Goal: Information Seeking & Learning: Learn about a topic

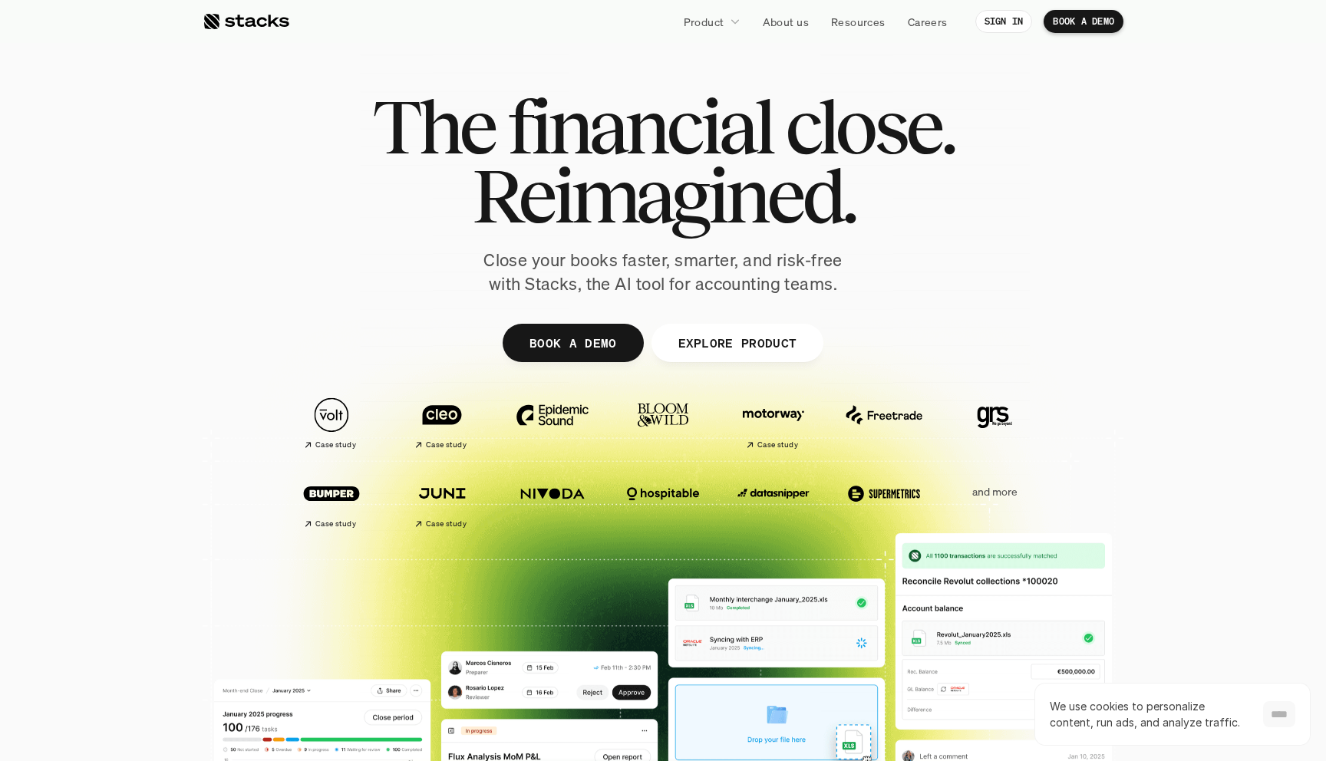
click at [1267, 709] on input "****" at bounding box center [1279, 714] width 32 height 26
click at [211, 25] on div at bounding box center [246, 21] width 87 height 18
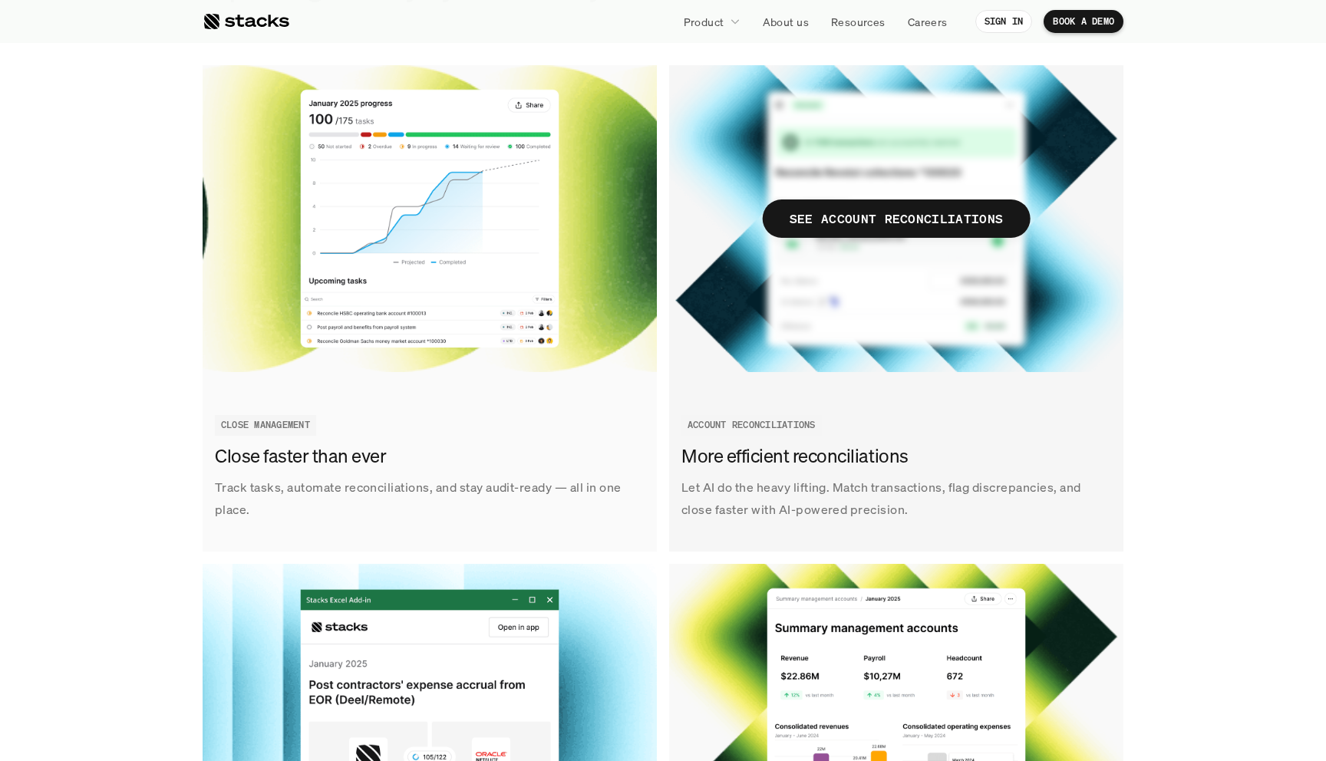
scroll to position [1774, 0]
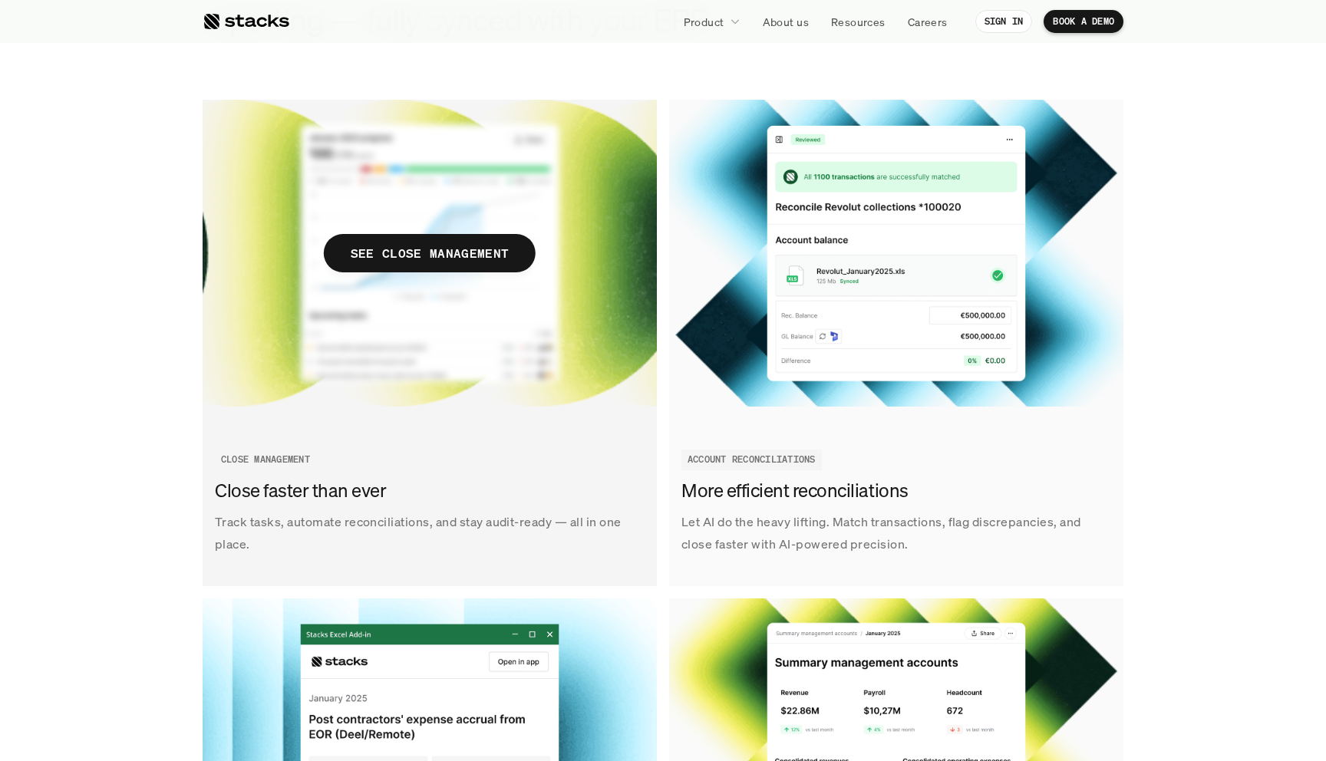
click at [528, 292] on img at bounding box center [430, 253] width 454 height 307
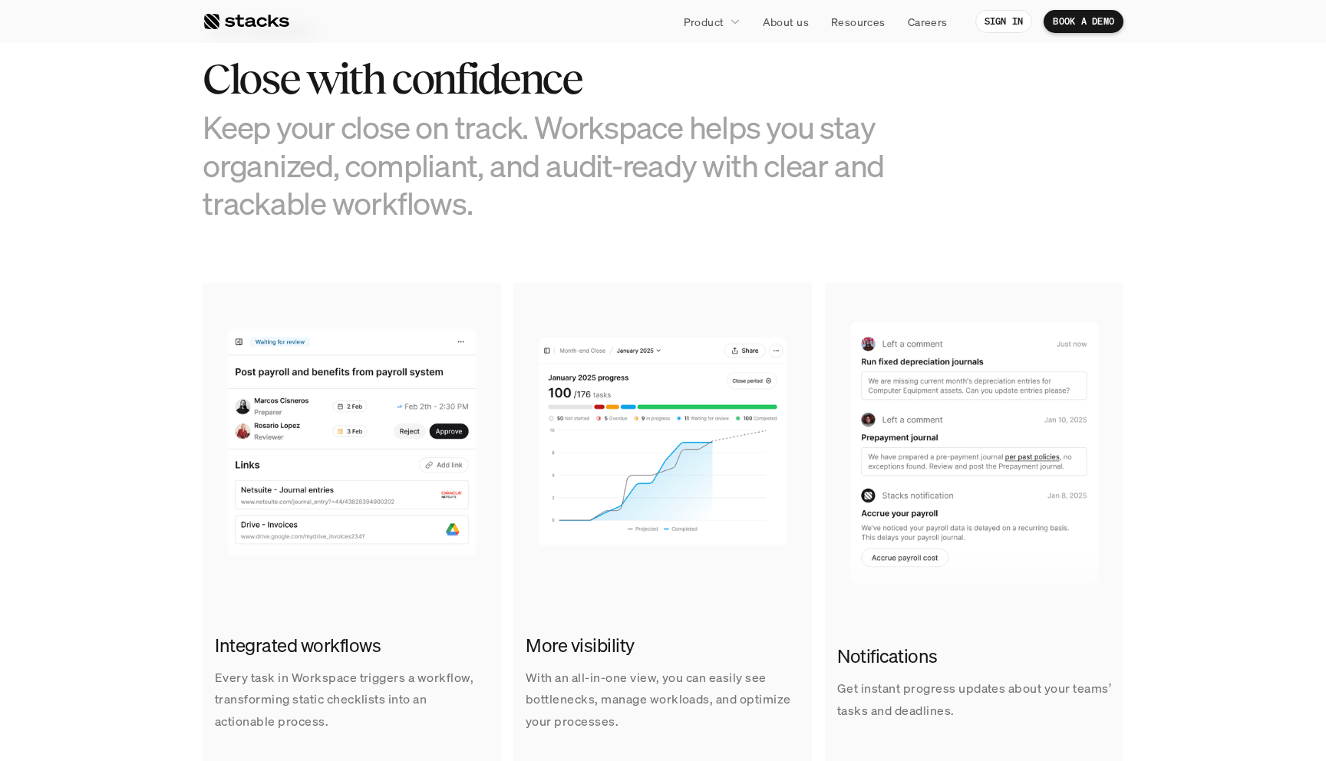
scroll to position [807, 0]
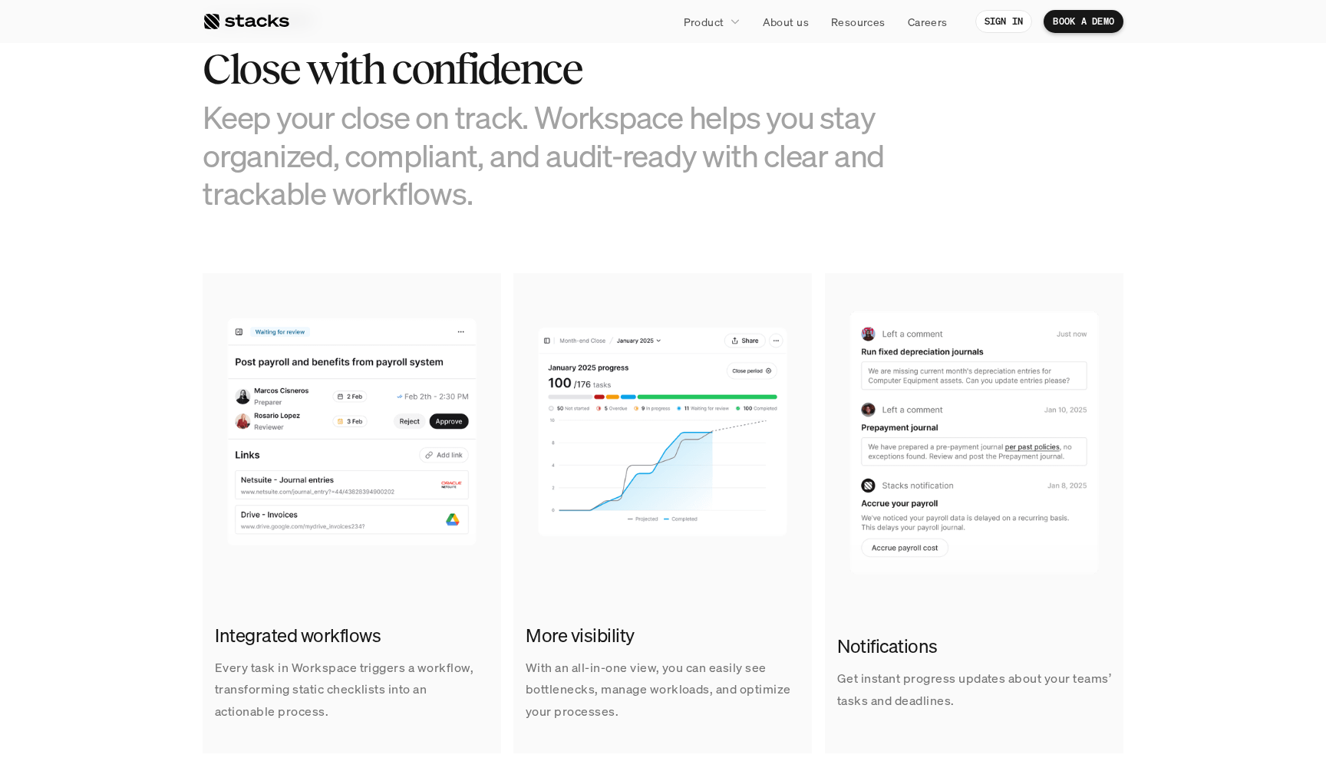
click at [249, 25] on div at bounding box center [246, 21] width 87 height 18
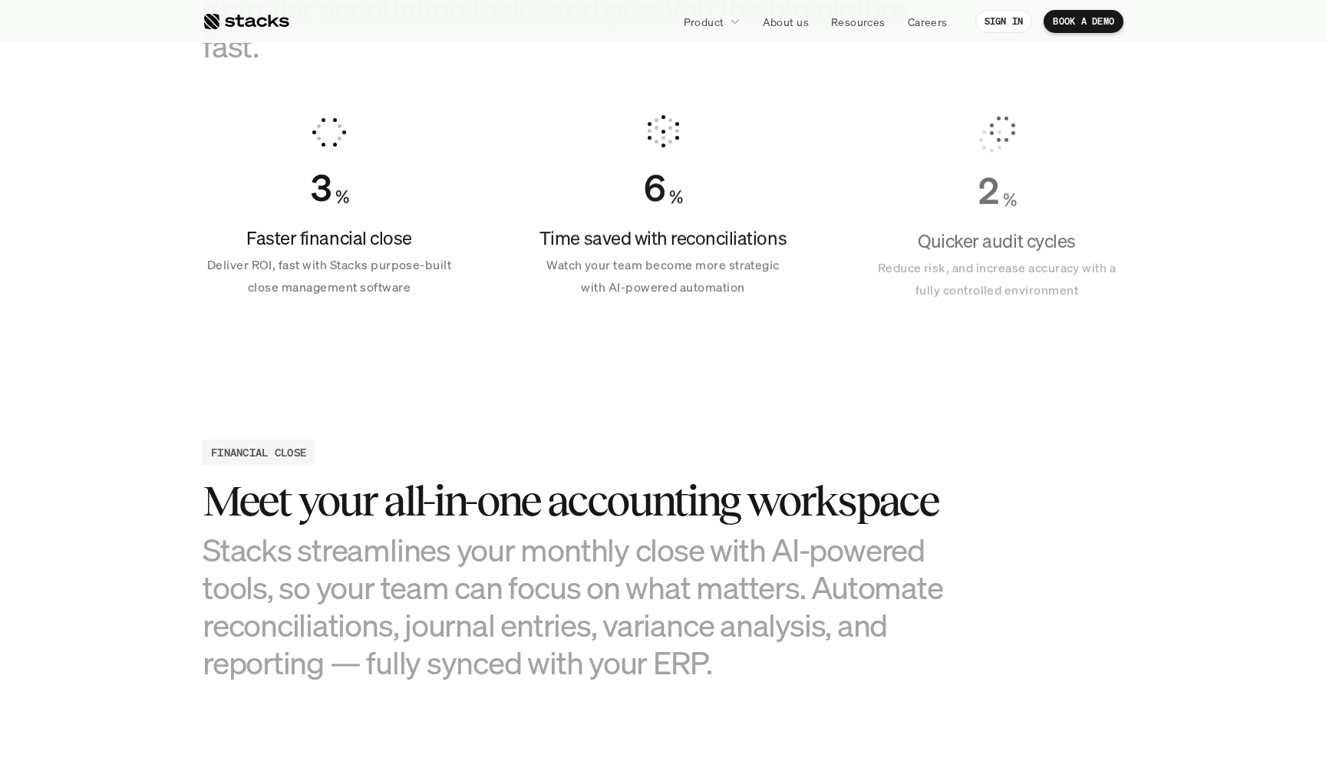
scroll to position [932, 0]
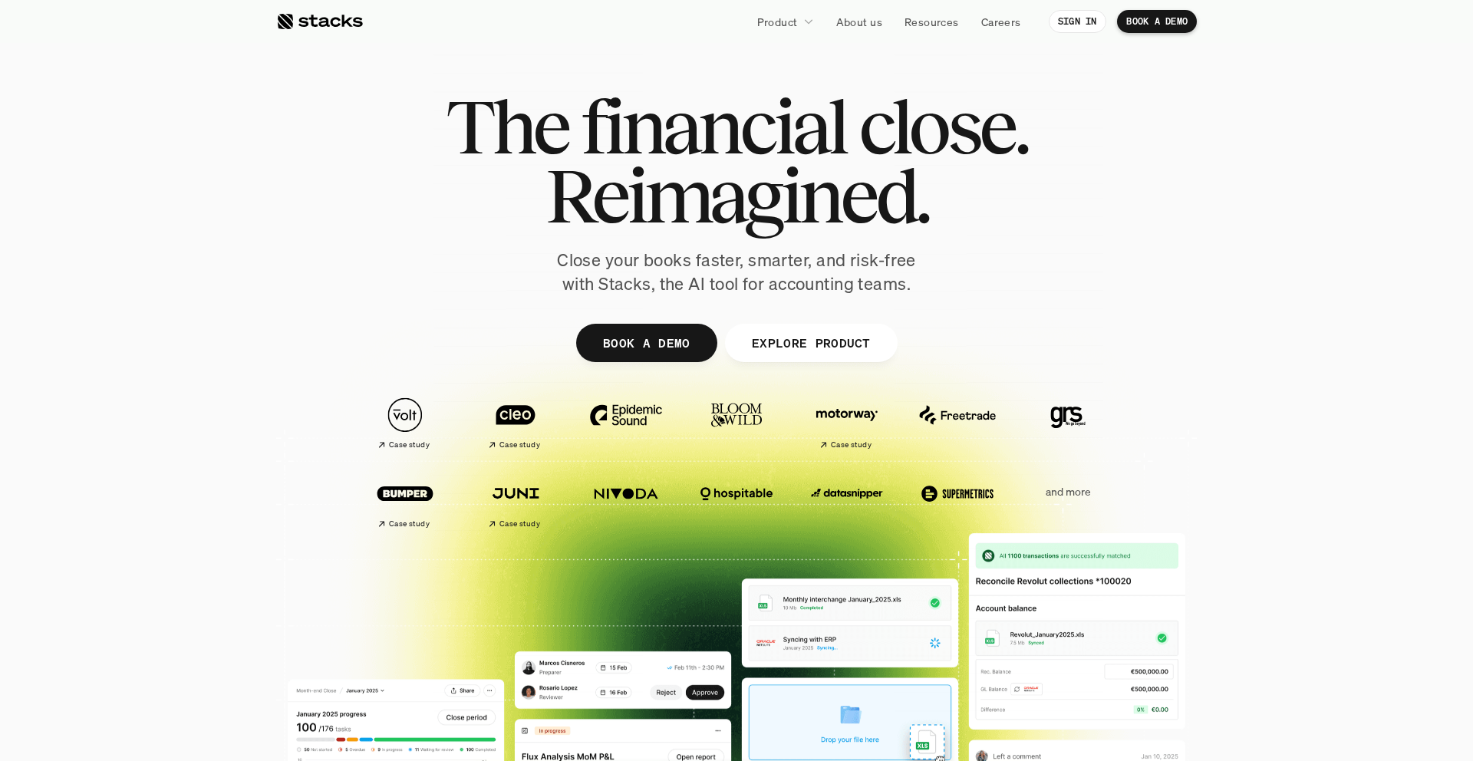
click at [817, 349] on p "EXPLORE PRODUCT" at bounding box center [810, 343] width 119 height 22
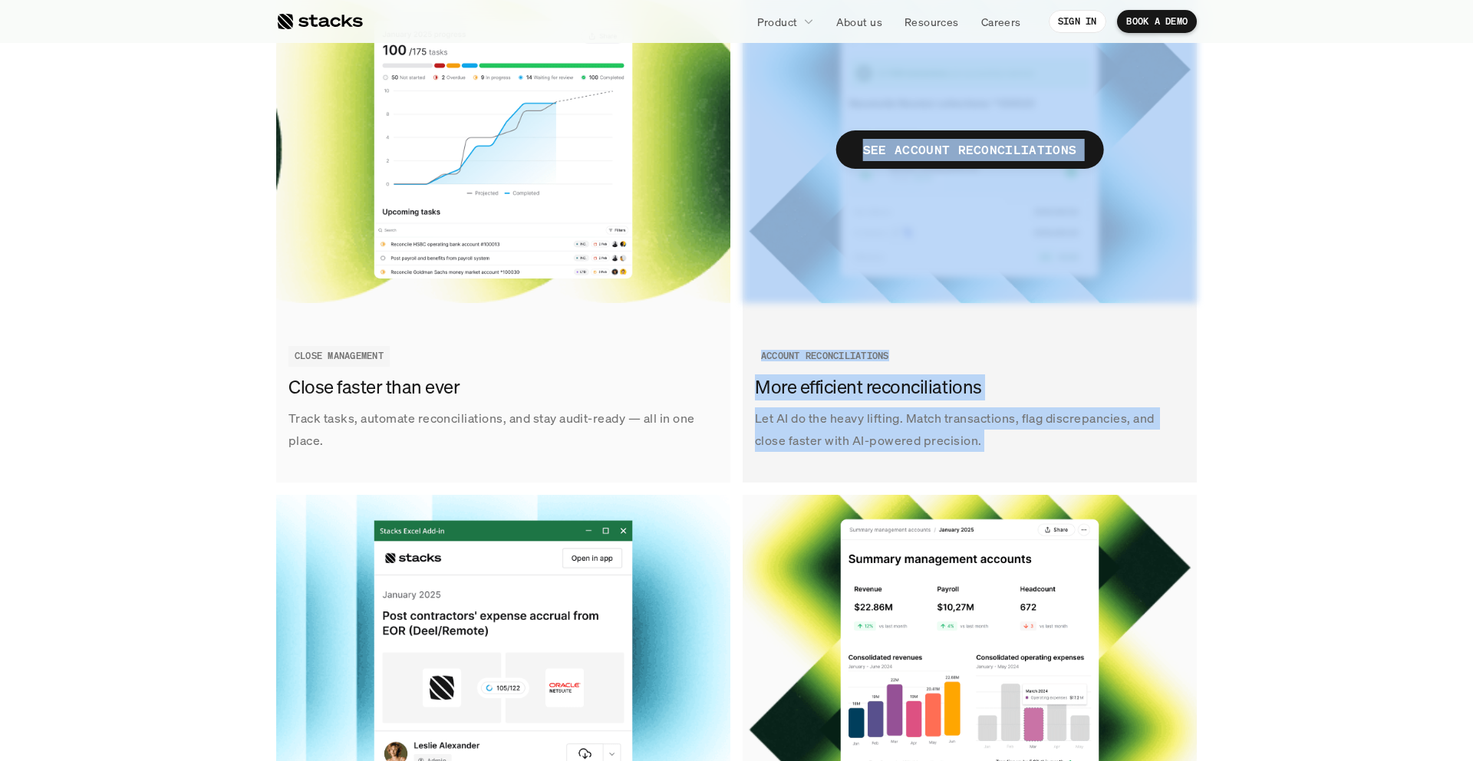
scroll to position [2077, 0]
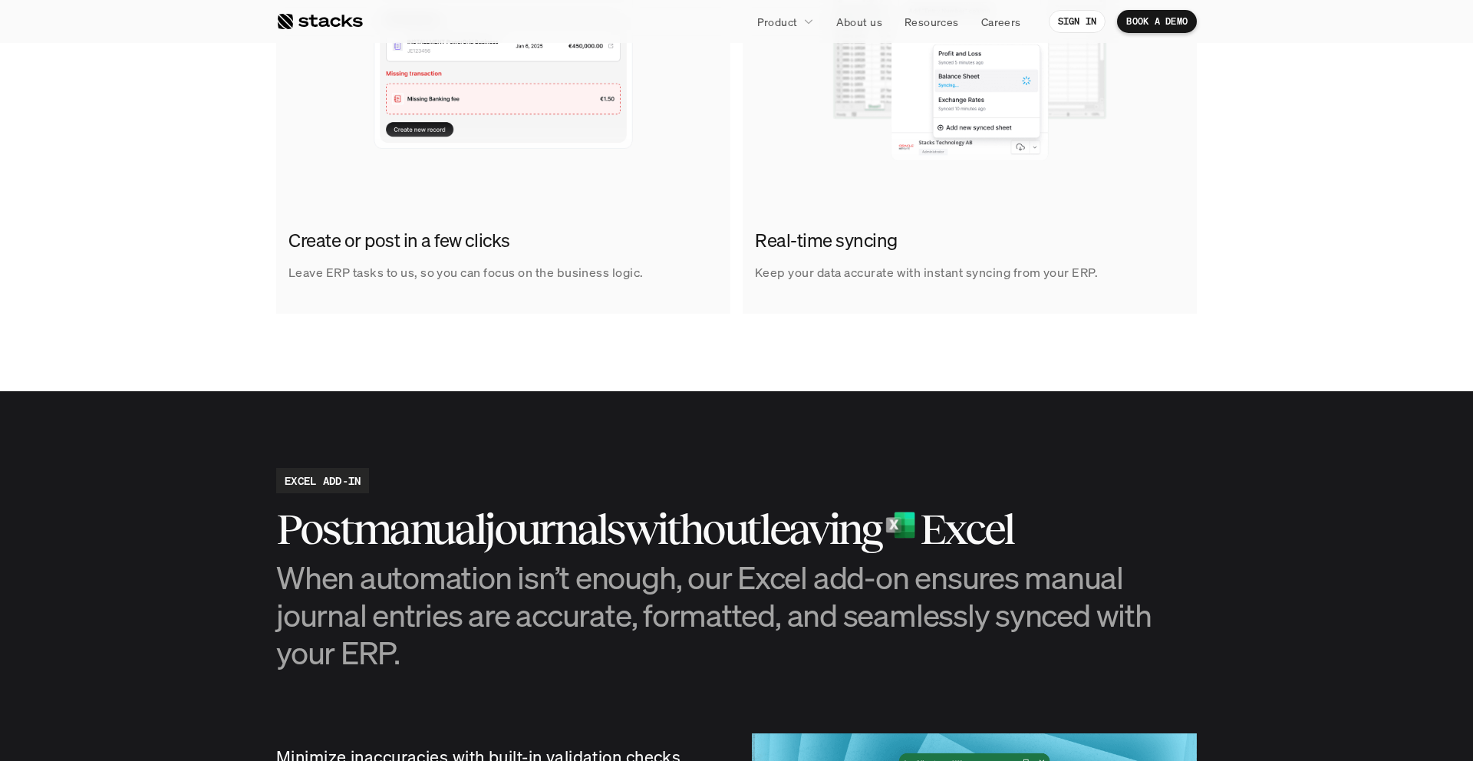
scroll to position [1200, 0]
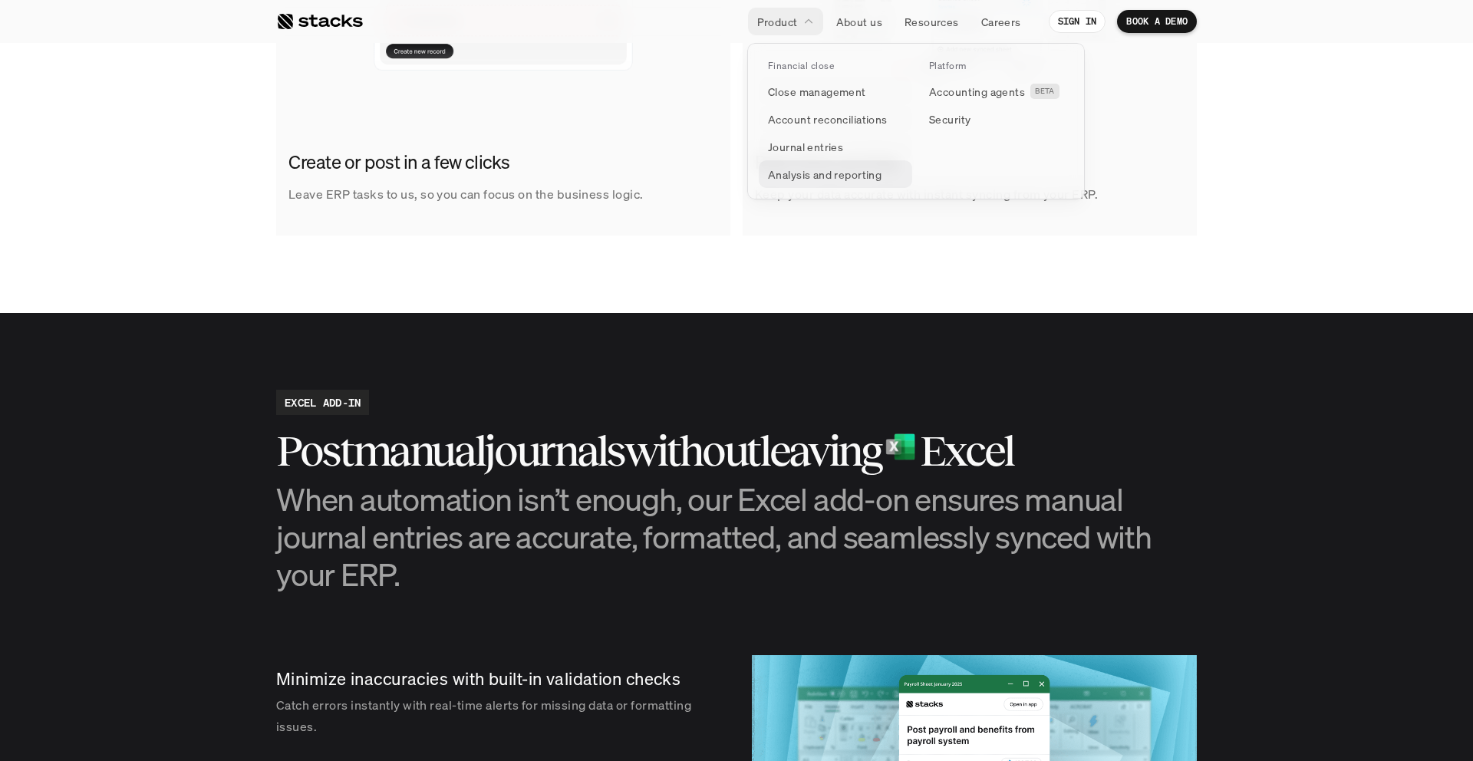
click at [807, 183] on link "Analysis and reporting" at bounding box center [835, 174] width 153 height 28
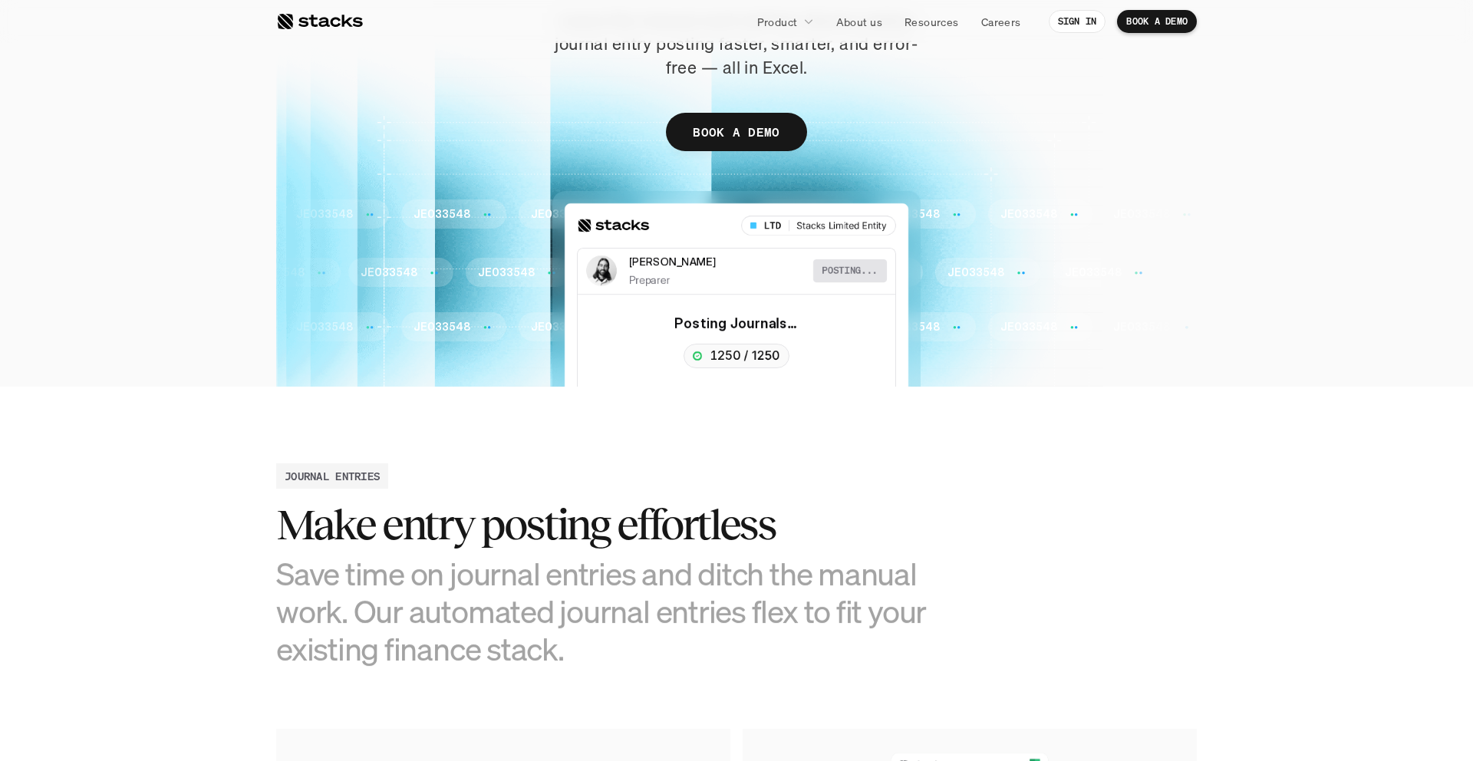
scroll to position [483, 0]
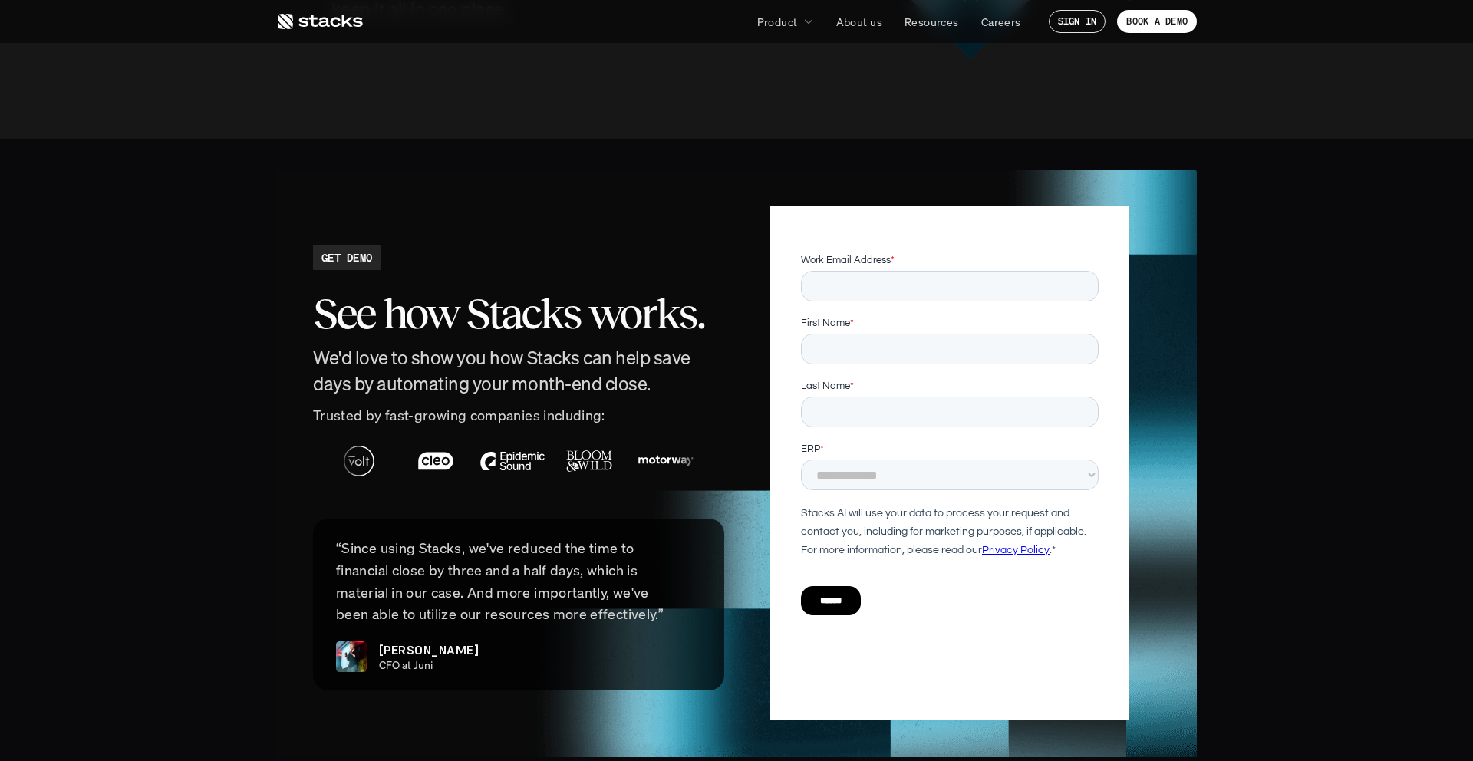
scroll to position [3507, 0]
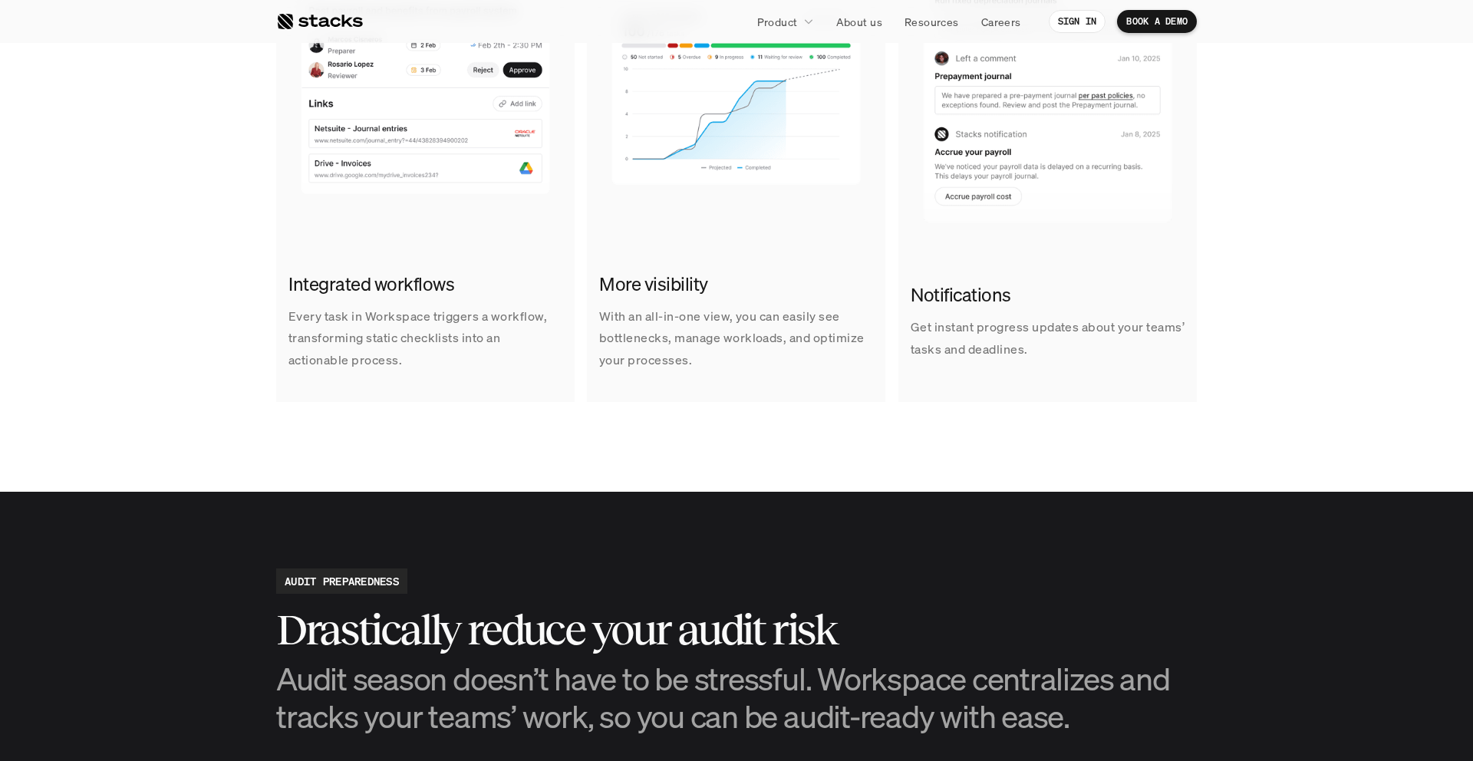
scroll to position [718, 0]
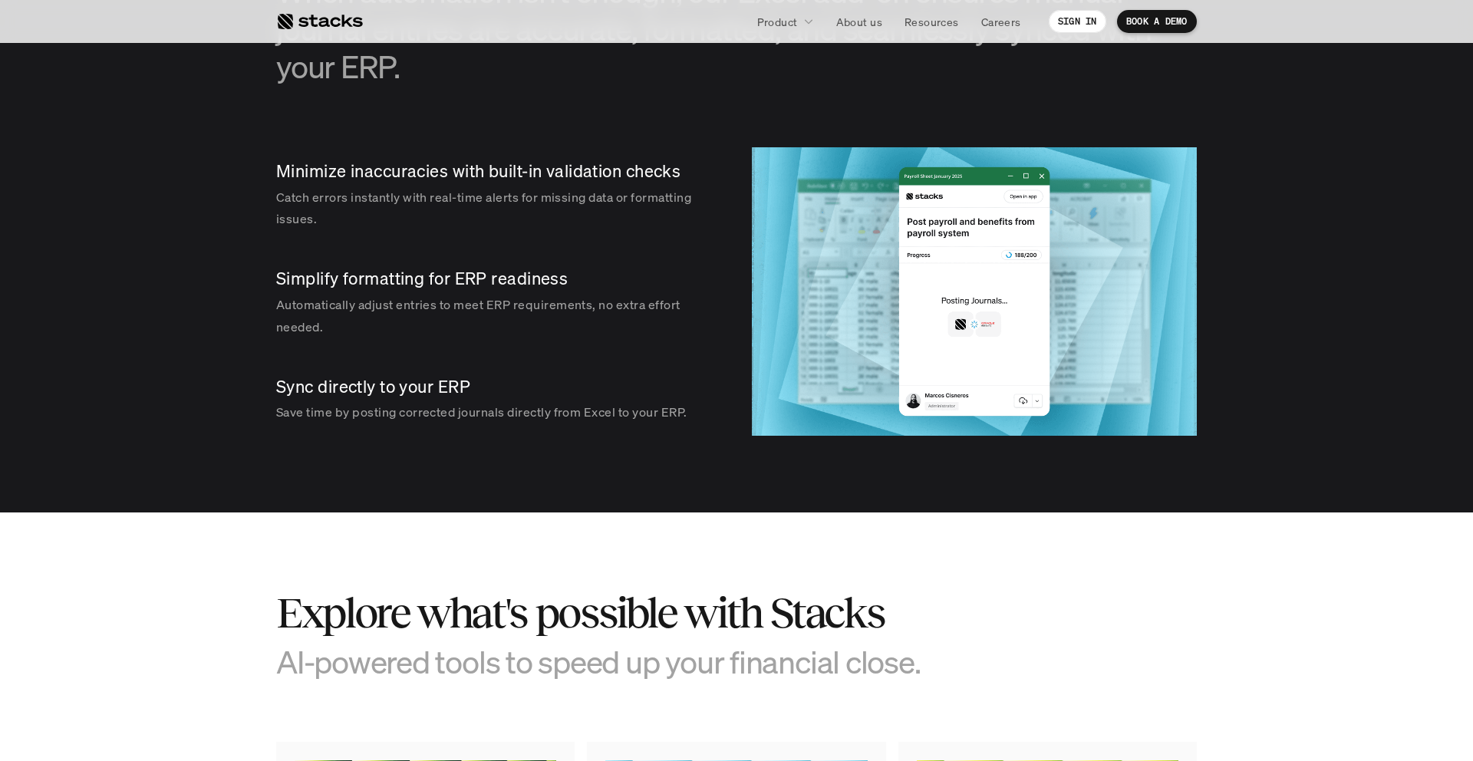
scroll to position [1708, 0]
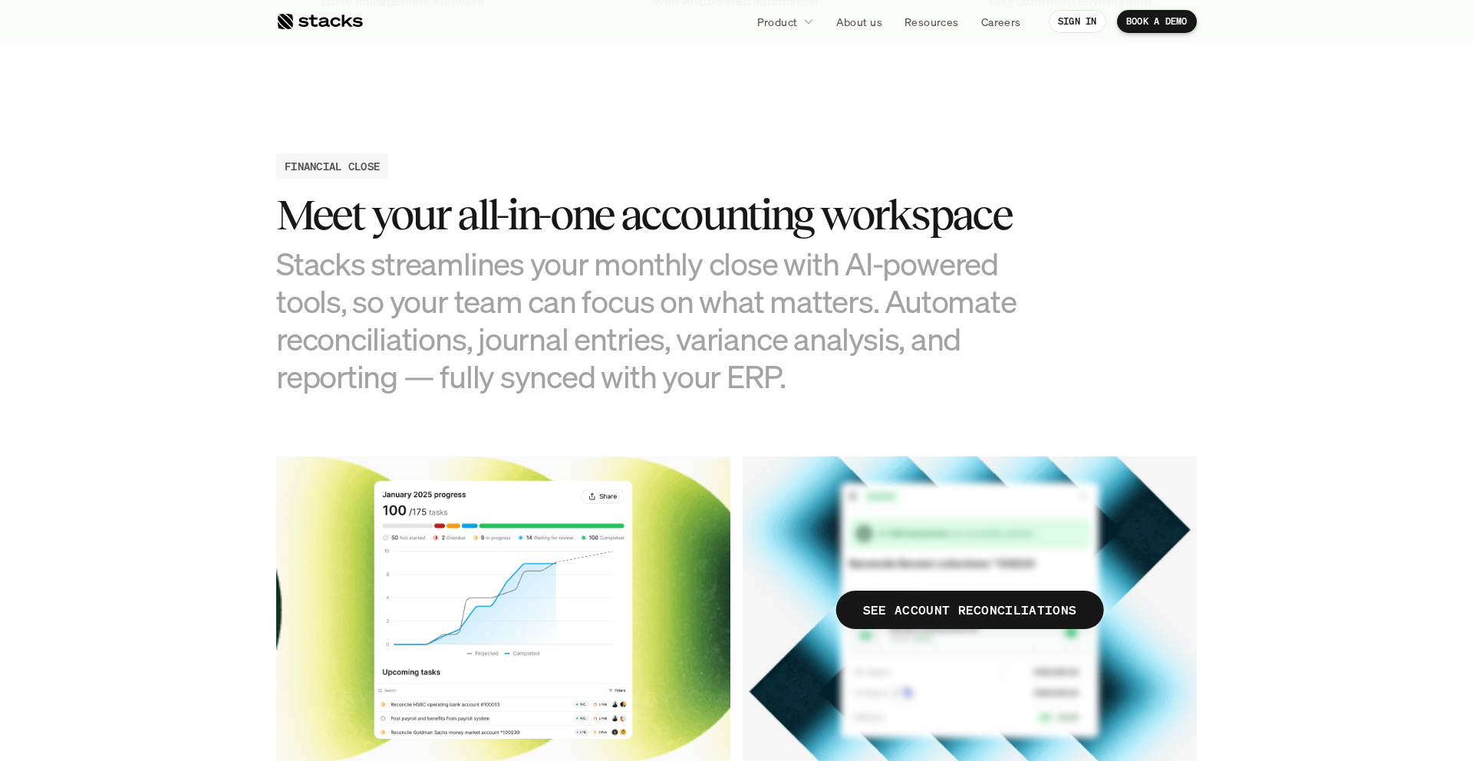
scroll to position [1255, 0]
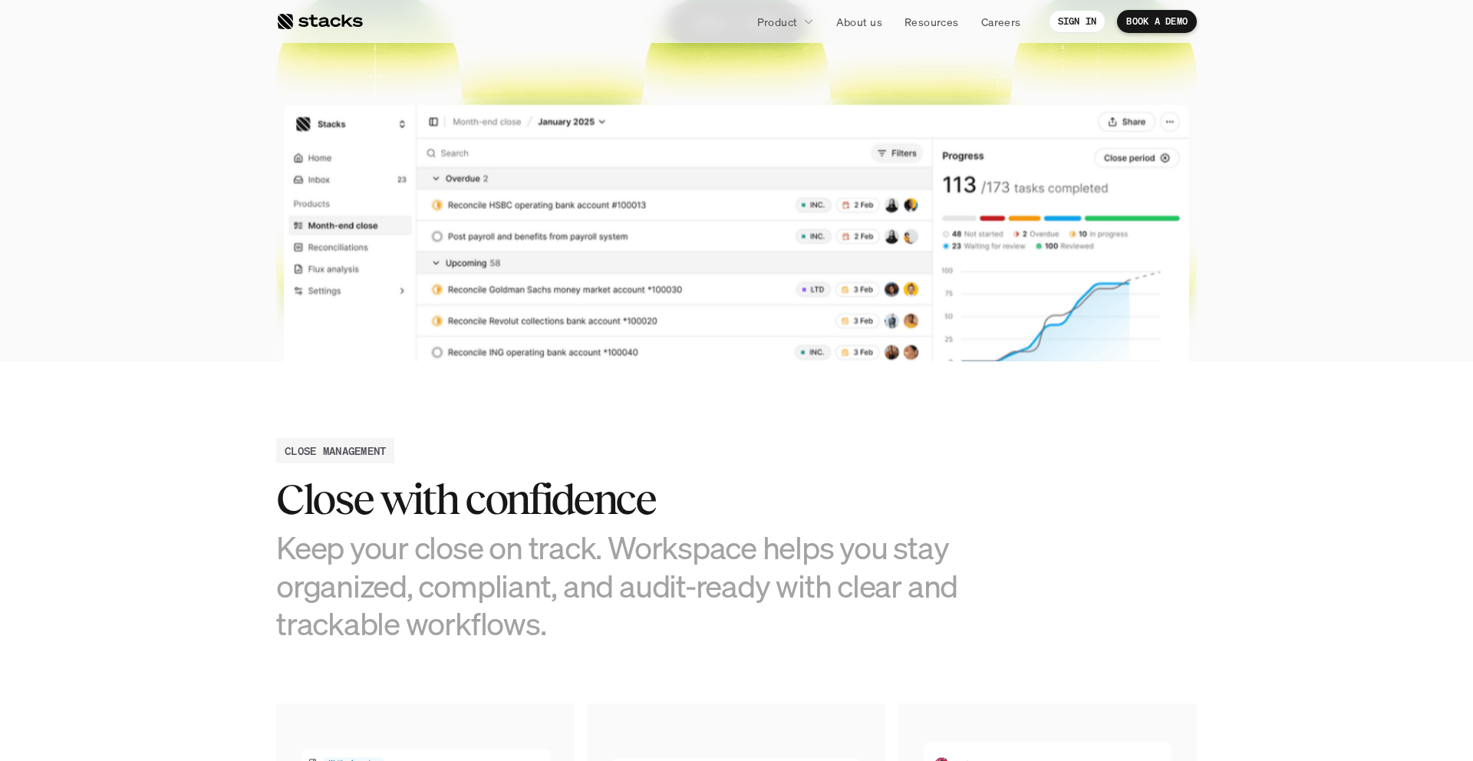
scroll to position [210, 0]
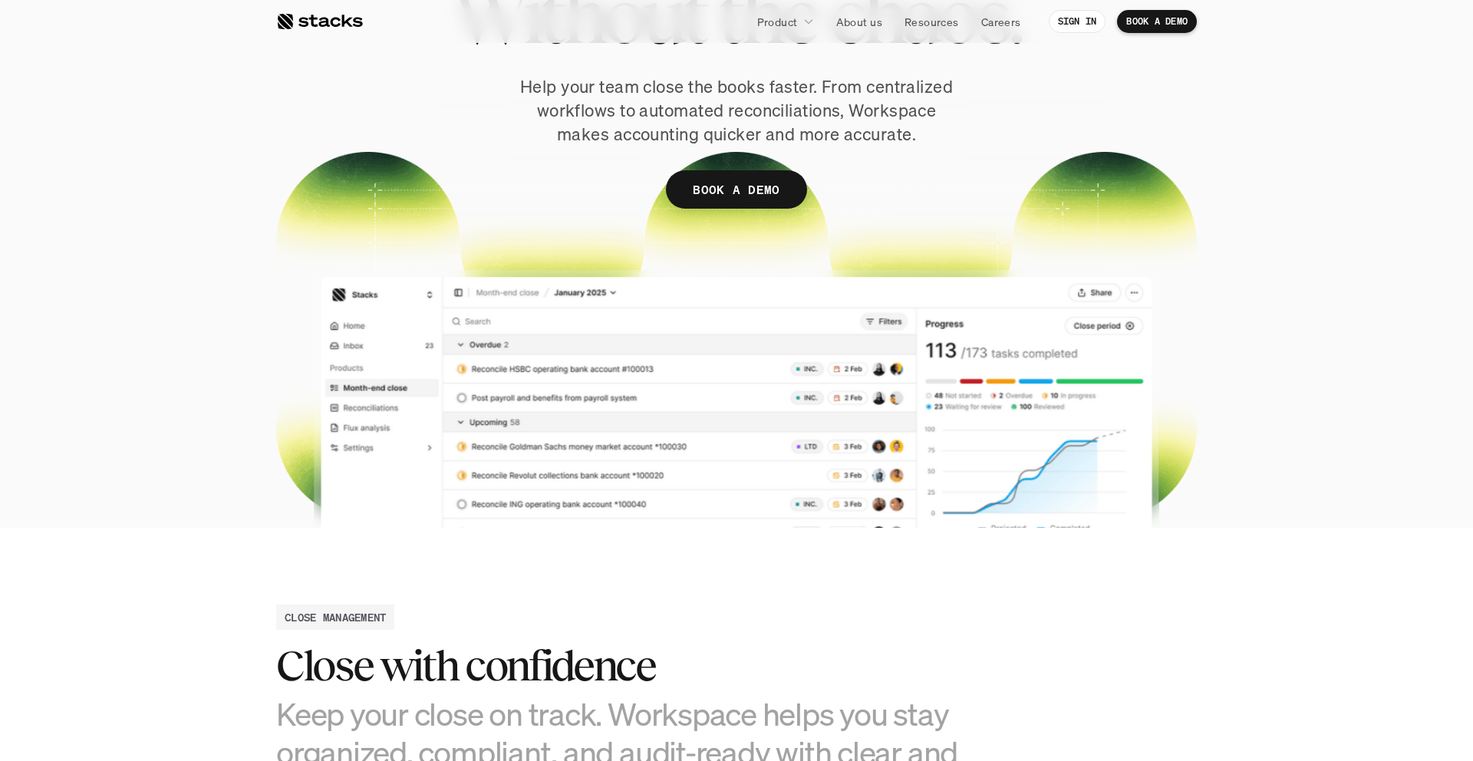
click at [1025, 163] on div "Close the books. Without the chaos. Help your team close the books faster. From…" at bounding box center [736, 84] width 921 height 342
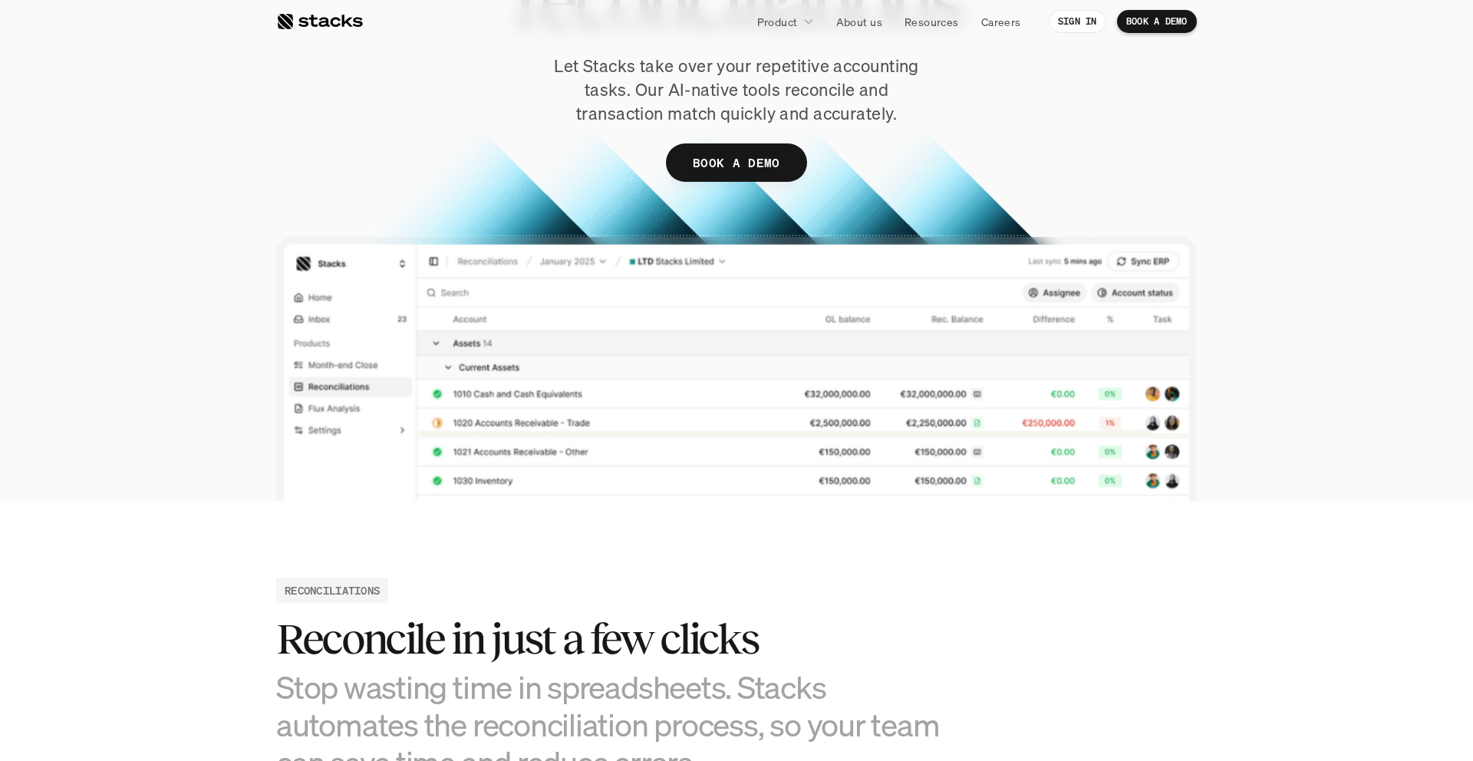
scroll to position [124, 0]
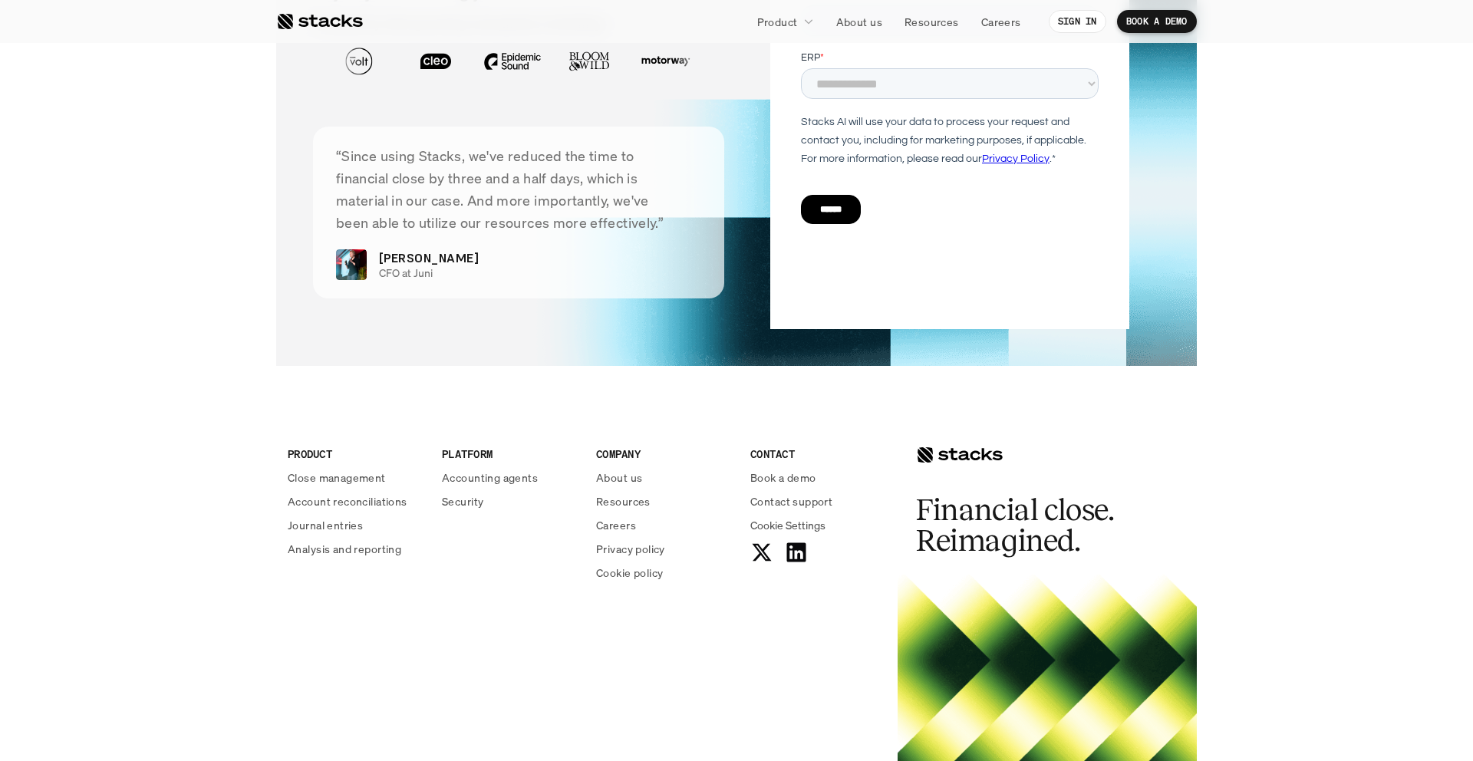
scroll to position [3113, 0]
